Goal: Information Seeking & Learning: Learn about a topic

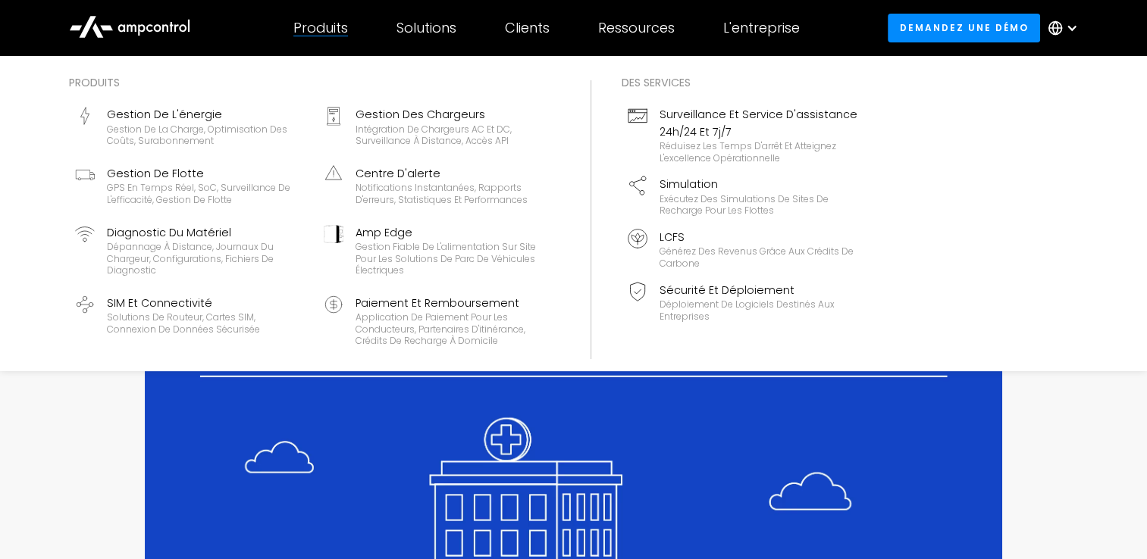
click at [342, 39] on div "Produits Produits Gestion de l'énergie Gestion de la charge, optimisation des c…" at bounding box center [320, 28] width 103 height 53
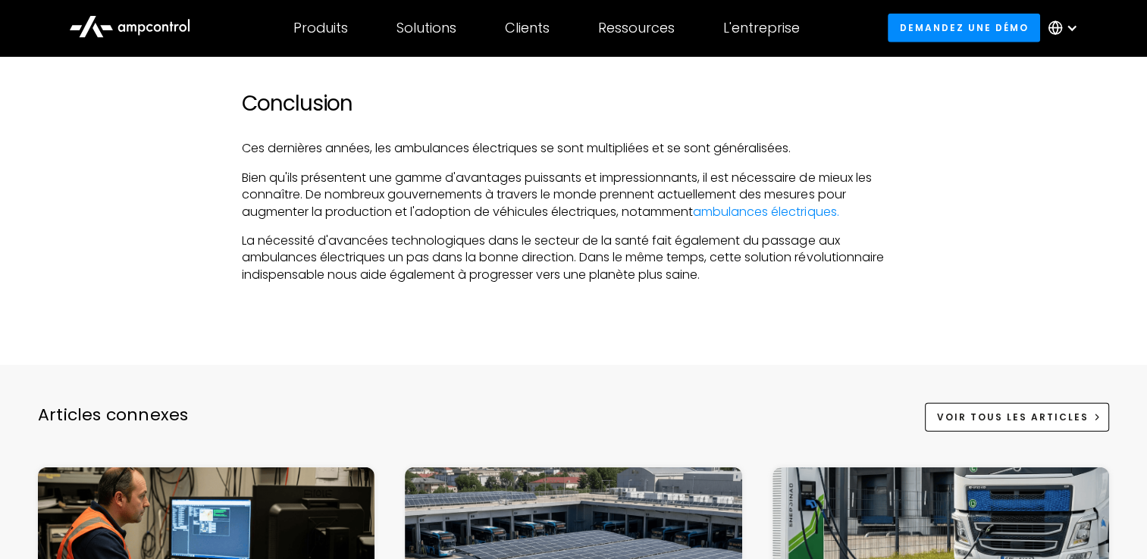
scroll to position [3790, 0]
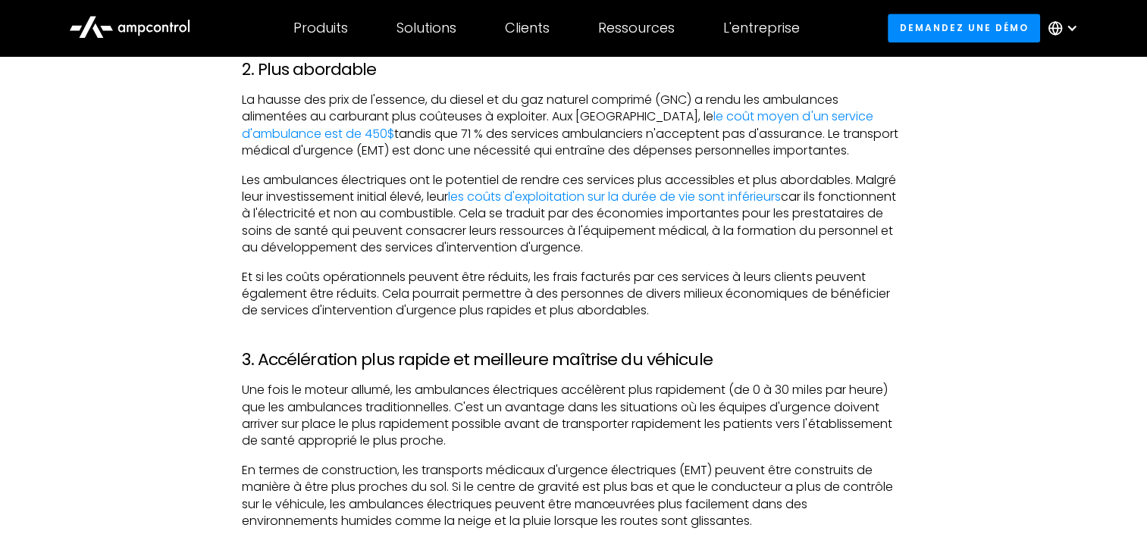
scroll to position [1743, 0]
